Goal: Task Accomplishment & Management: Use online tool/utility

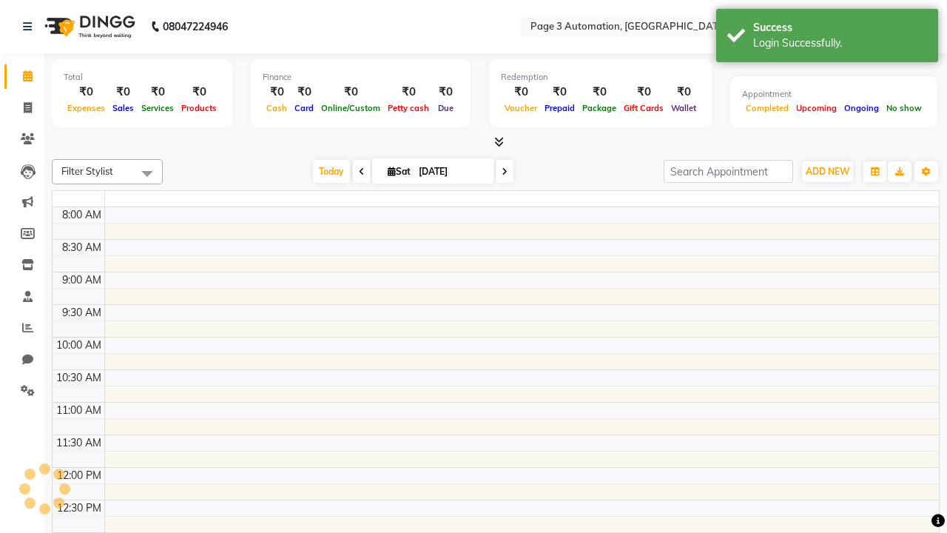
select select "en"
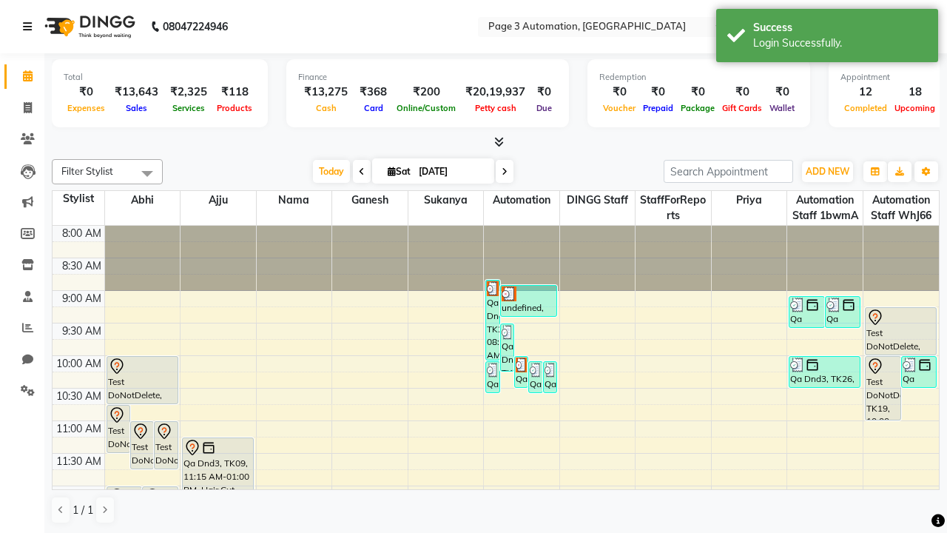
click at [30, 27] on icon at bounding box center [27, 26] width 9 height 10
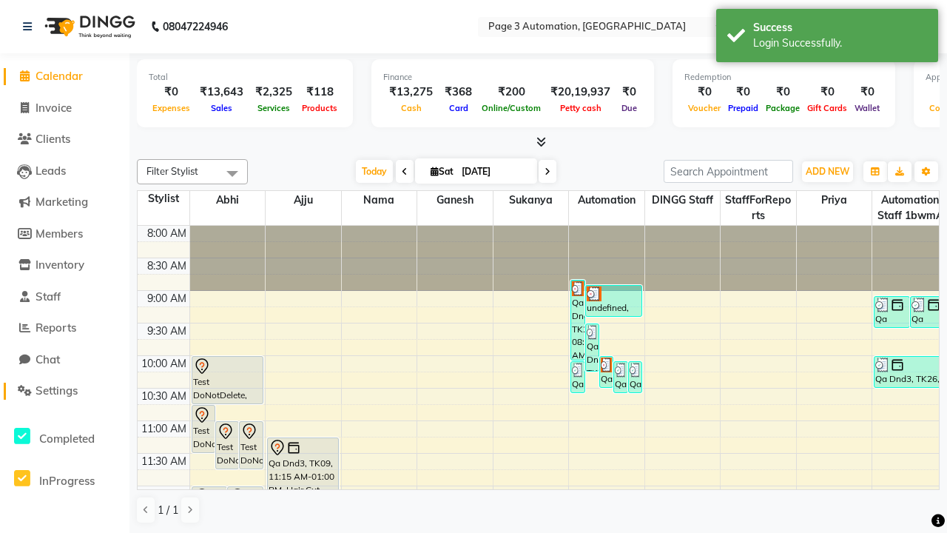
click at [64, 391] on span "Settings" at bounding box center [57, 390] width 42 height 14
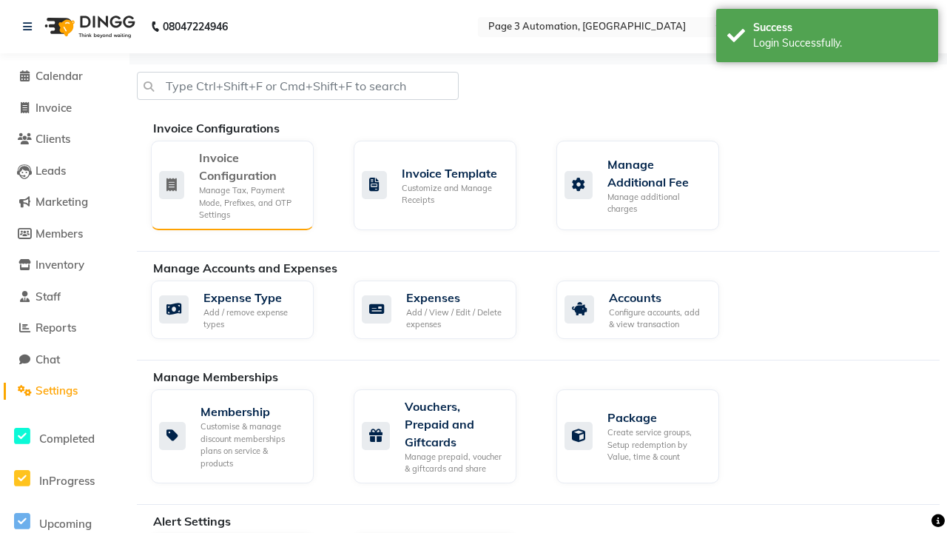
click at [232, 184] on div "Manage Tax, Payment Mode, Prefixes, and OTP Settings" at bounding box center [250, 202] width 103 height 37
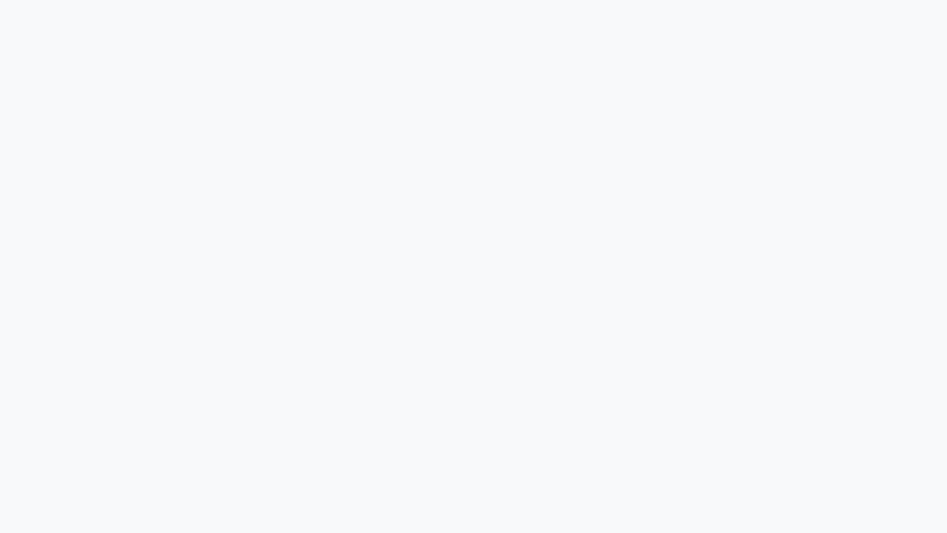
select select "service"
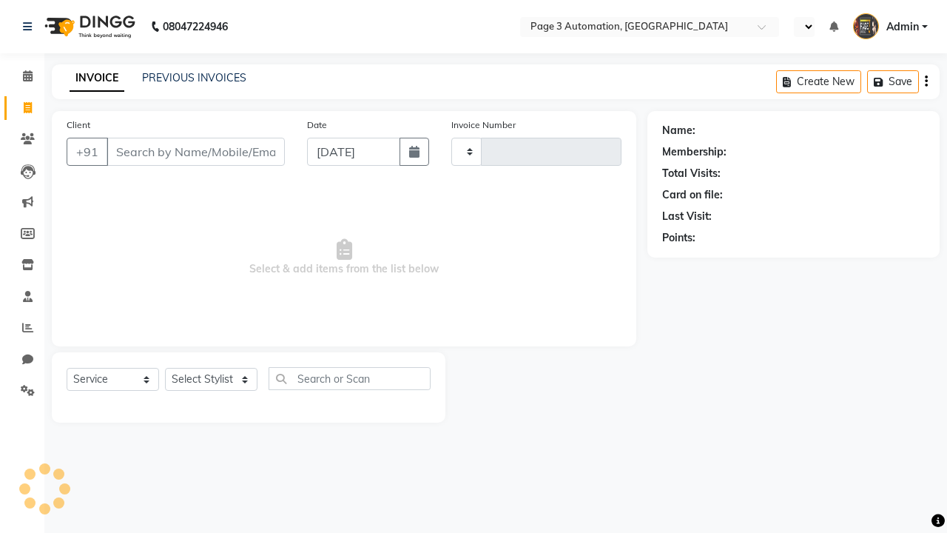
select select "en"
select select "2774"
type input "10166"
